Goal: Information Seeking & Learning: Learn about a topic

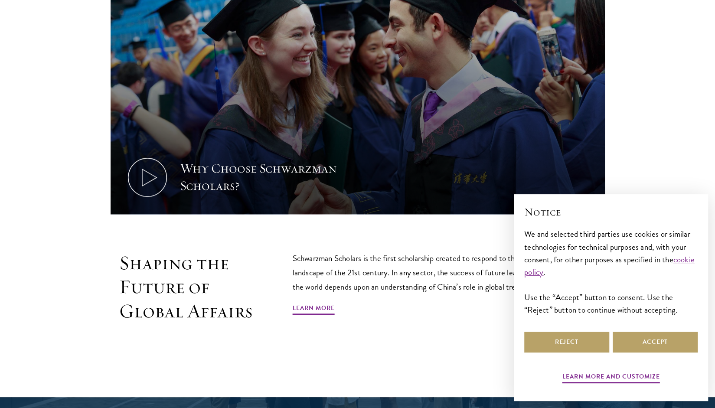
scroll to position [420, 0]
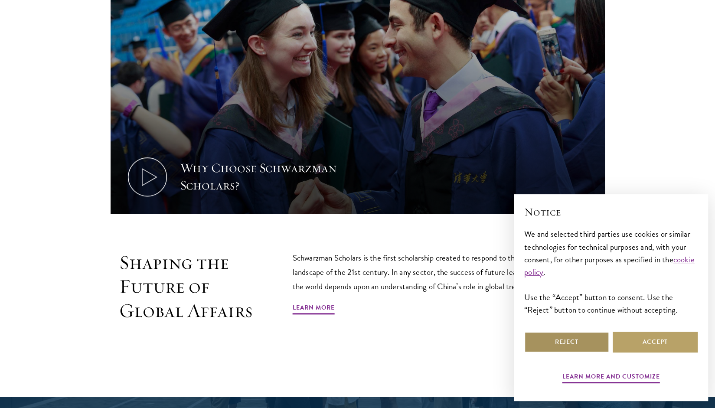
click at [585, 348] on button "Reject" at bounding box center [566, 342] width 85 height 21
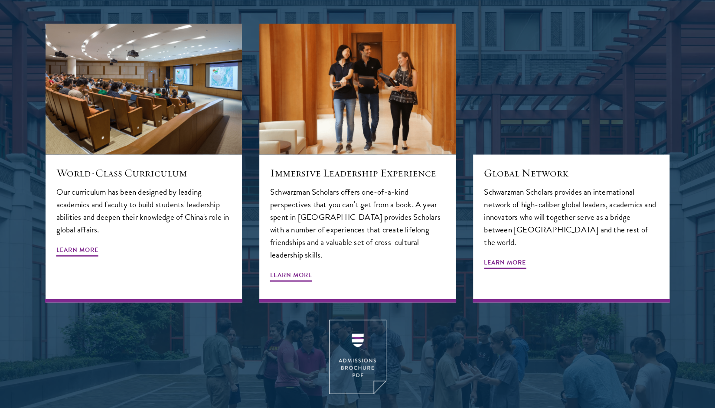
scroll to position [998, 0]
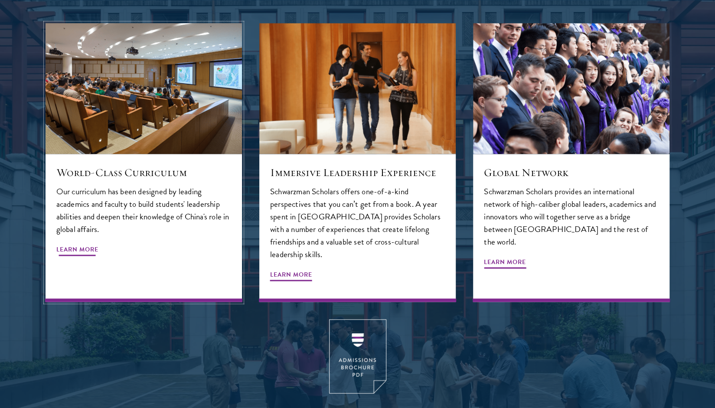
click at [77, 244] on span "Learn More" at bounding box center [77, 250] width 42 height 13
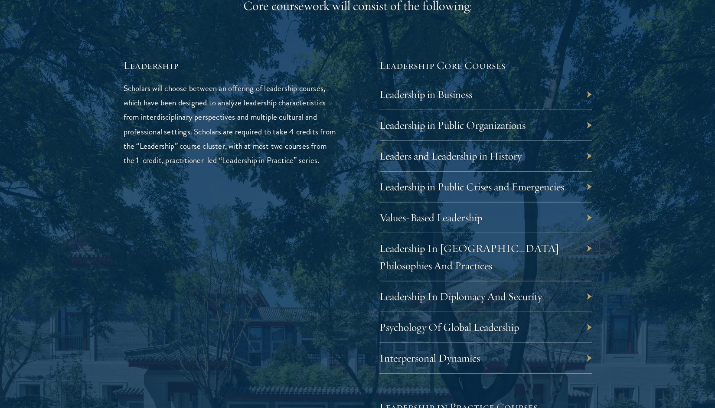
scroll to position [1448, 0]
click at [438, 188] on link "Leadership in Public Crises and Emergencies" at bounding box center [478, 186] width 185 height 13
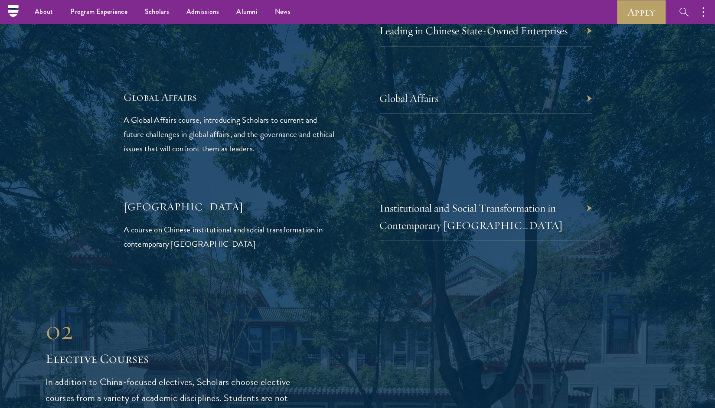
scroll to position [1819, 0]
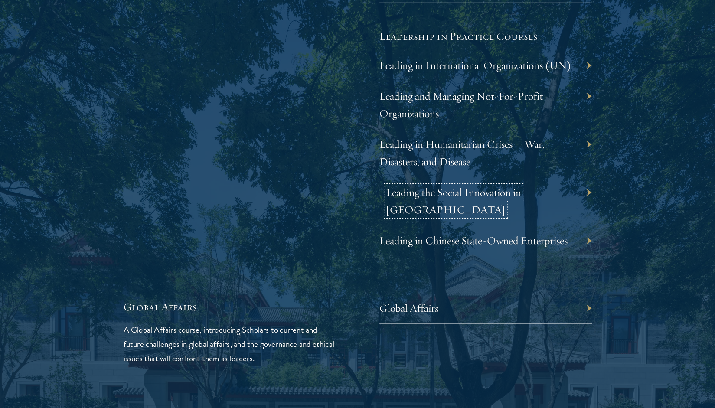
click at [445, 190] on link "Leading the Social Innovation in [GEOGRAPHIC_DATA]" at bounding box center [453, 201] width 135 height 31
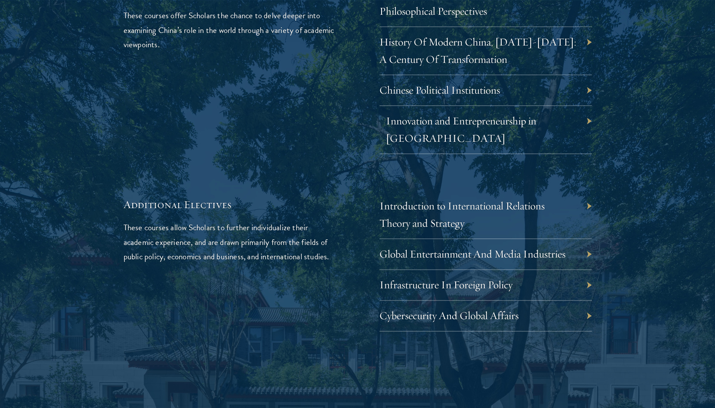
scroll to position [2725, 0]
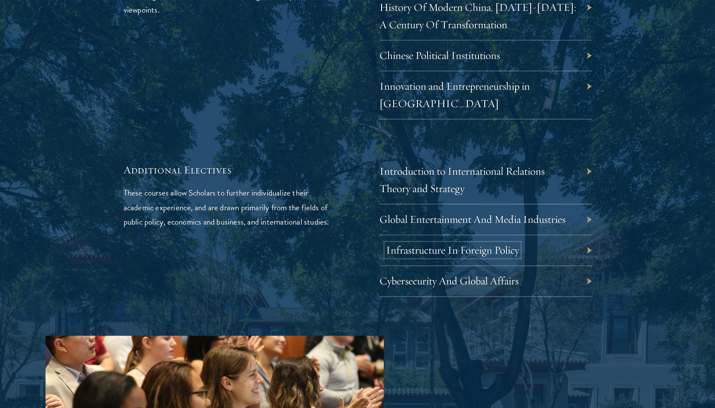
click at [443, 243] on link "Infrastructure In Foreign Policy" at bounding box center [452, 249] width 133 height 13
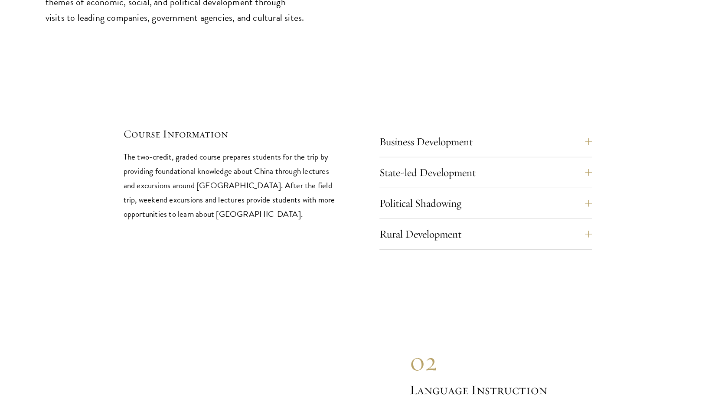
scroll to position [3762, 0]
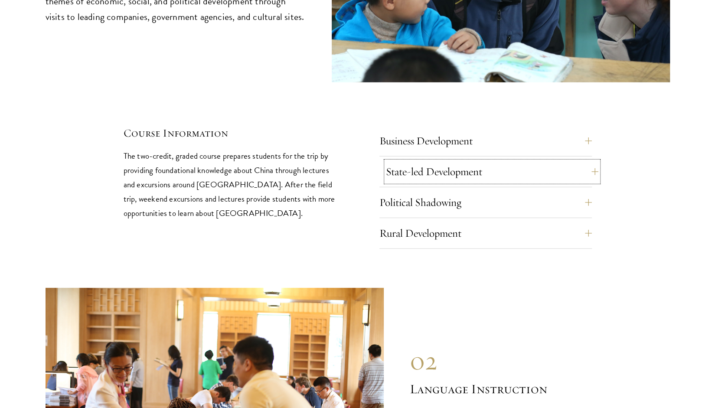
click at [467, 161] on button "State-led Development" at bounding box center [492, 171] width 213 height 21
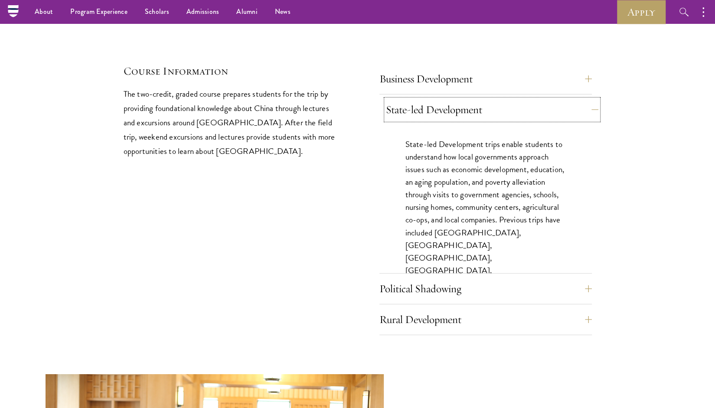
scroll to position [3819, 0]
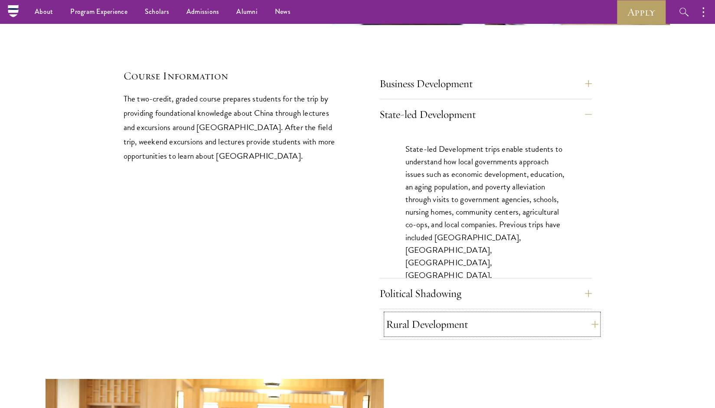
click at [451, 314] on button "Rural Development" at bounding box center [492, 324] width 213 height 21
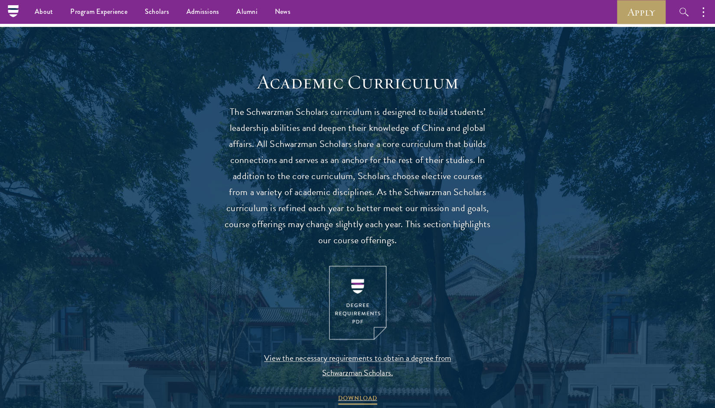
scroll to position [481, 0]
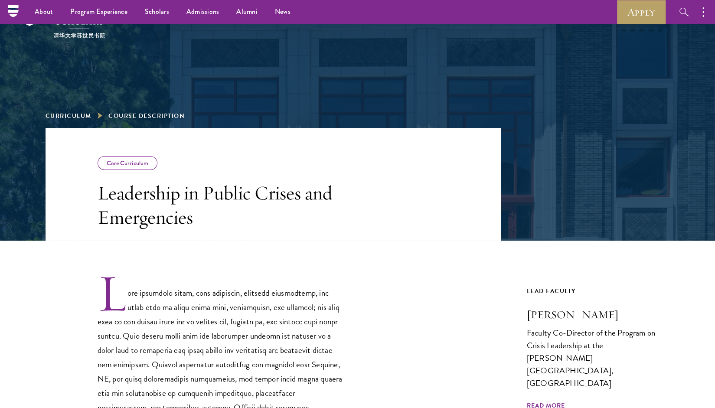
scroll to position [24, 0]
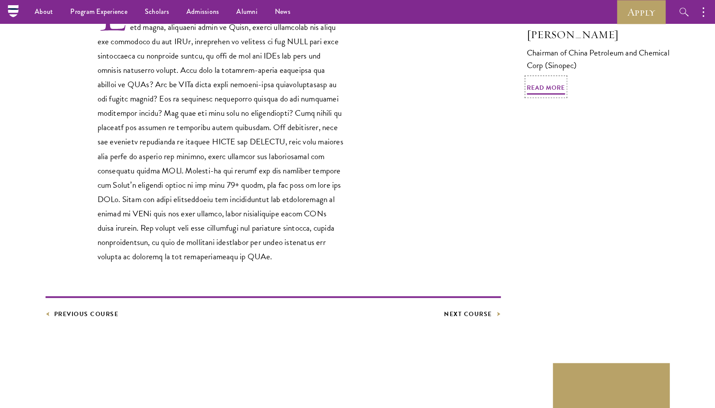
scroll to position [235, 0]
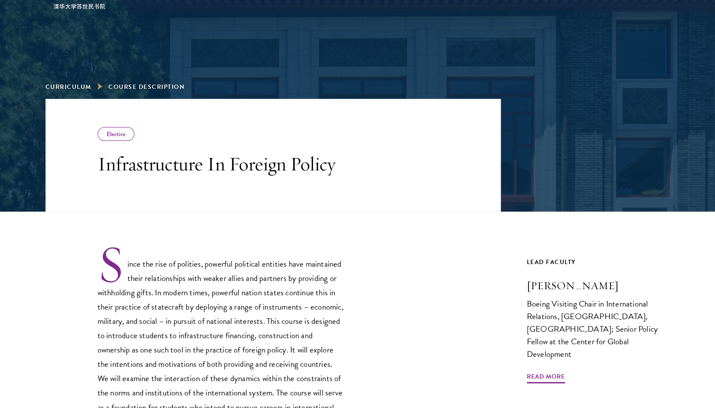
scroll to position [350, 0]
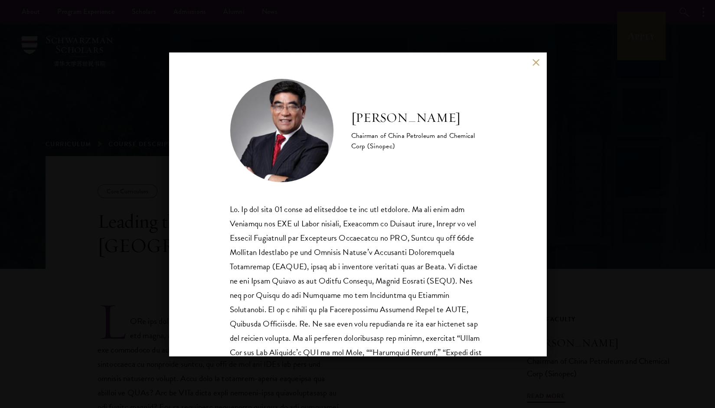
click at [532, 62] on div "[PERSON_NAME] Chairman of China Petroleum and Chemical Corp (Sinopec)" at bounding box center [357, 204] width 377 height 304
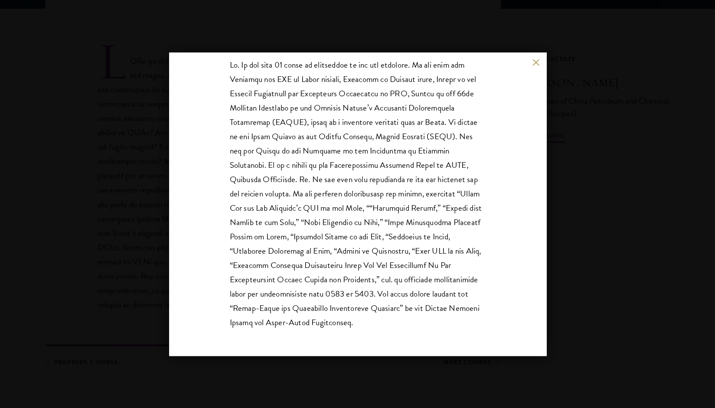
scroll to position [261, 0]
click at [620, 212] on div "[PERSON_NAME] Chairman of China Petroleum and Chemical Corp (Sinopec)" at bounding box center [357, 204] width 715 height 408
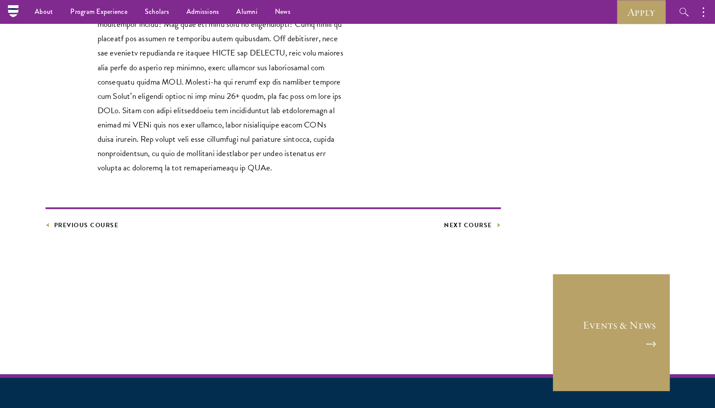
scroll to position [155, 0]
